Goal: Contribute content: Add original content to the website for others to see

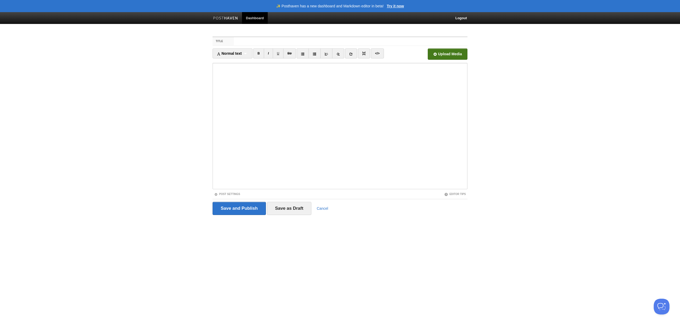
click at [439, 56] on input "file" at bounding box center [289, 55] width 398 height 27
click at [457, 55] on input "file" at bounding box center [289, 55] width 398 height 27
click at [249, 40] on input "Title" at bounding box center [351, 41] width 234 height 8
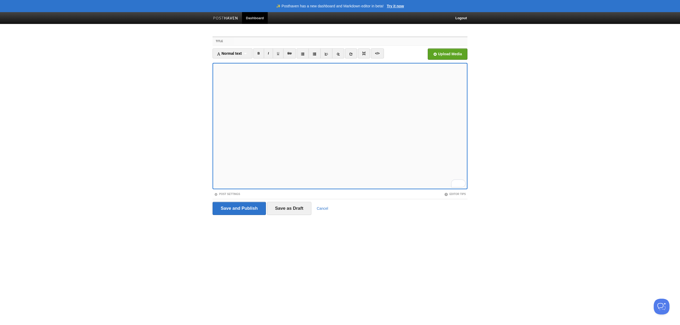
click at [246, 39] on input "Title" at bounding box center [351, 41] width 234 height 8
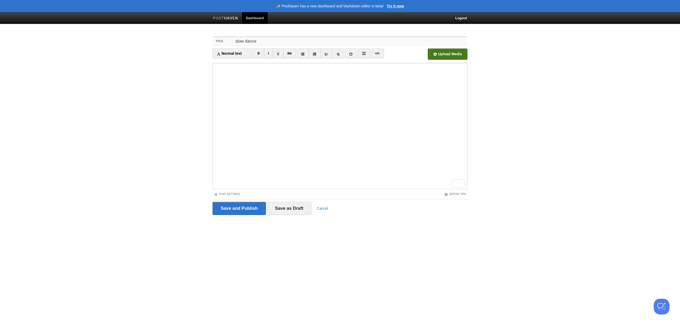
type input "slow dance"
click at [440, 53] on input "file" at bounding box center [289, 55] width 398 height 27
click at [227, 204] on input "Save and Publish" at bounding box center [239, 208] width 53 height 13
click at [46, 234] on html "✨ Posthaven has a new dashboard and Markdown editor in beta! Try it now Dashboa…" at bounding box center [340, 117] width 680 height 234
click at [269, 39] on input "Title" at bounding box center [351, 41] width 234 height 8
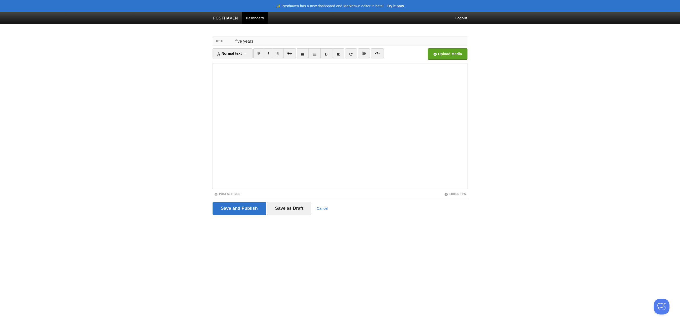
type input "five years"
click at [237, 206] on input "Save and Publish" at bounding box center [239, 208] width 53 height 13
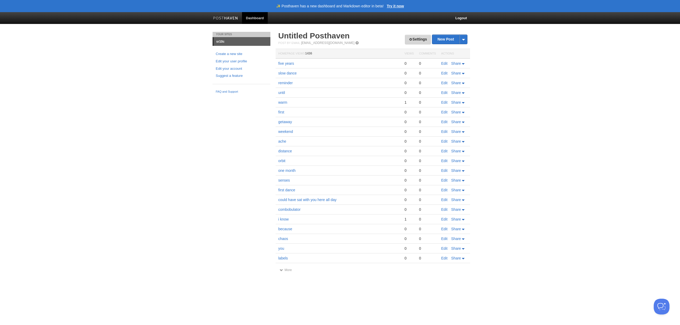
click at [409, 40] on span at bounding box center [411, 40] width 4 height 4
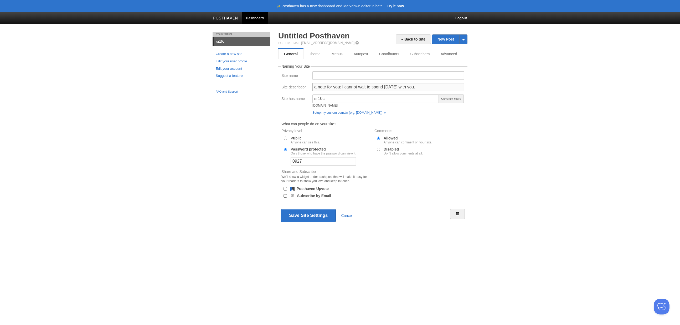
drag, startPoint x: 340, startPoint y: 86, endPoint x: 369, endPoint y: 86, distance: 28.9
click at [369, 86] on input "a note for you: i cannot wait to spend [DATE] with you." at bounding box center [389, 87] width 152 height 8
click at [353, 86] on input "a note for you: i cannot wait to spend [DATE] with you." at bounding box center [389, 87] width 152 height 8
drag, startPoint x: 342, startPoint y: 87, endPoint x: 419, endPoint y: 85, distance: 77.3
click at [419, 85] on input "a note for you: i cannot wait to spend [DATE] with you." at bounding box center [389, 87] width 152 height 8
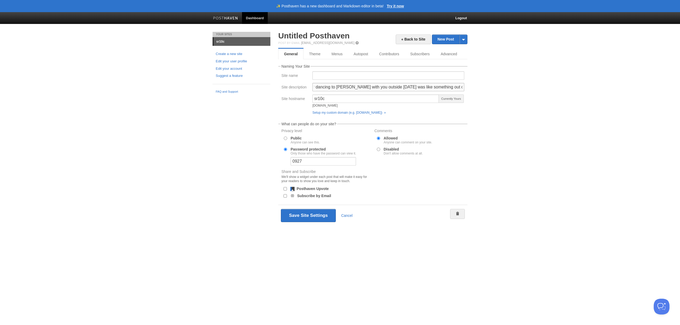
scroll to position [0, 38]
click at [397, 86] on input "a note for you: slow dancing to [PERSON_NAME] with you outside [DATE] was like …" at bounding box center [389, 87] width 152 height 8
type input "a note for you: slow dancing to [PERSON_NAME] with you outside [DATE] and the k…"
click at [292, 217] on button "Save Site Settings" at bounding box center [308, 215] width 55 height 13
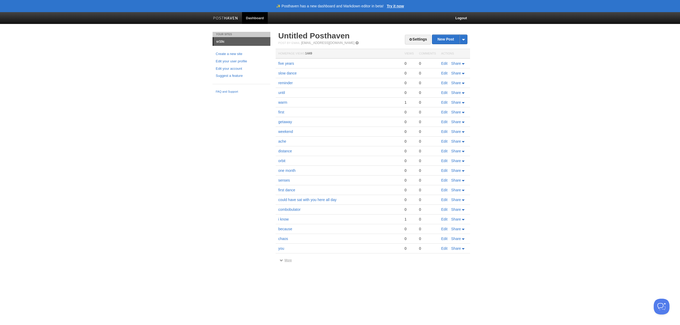
click at [290, 261] on link "More" at bounding box center [286, 260] width 12 height 4
click at [444, 39] on link "New Post" at bounding box center [449, 39] width 35 height 9
